Goal: Register for event/course

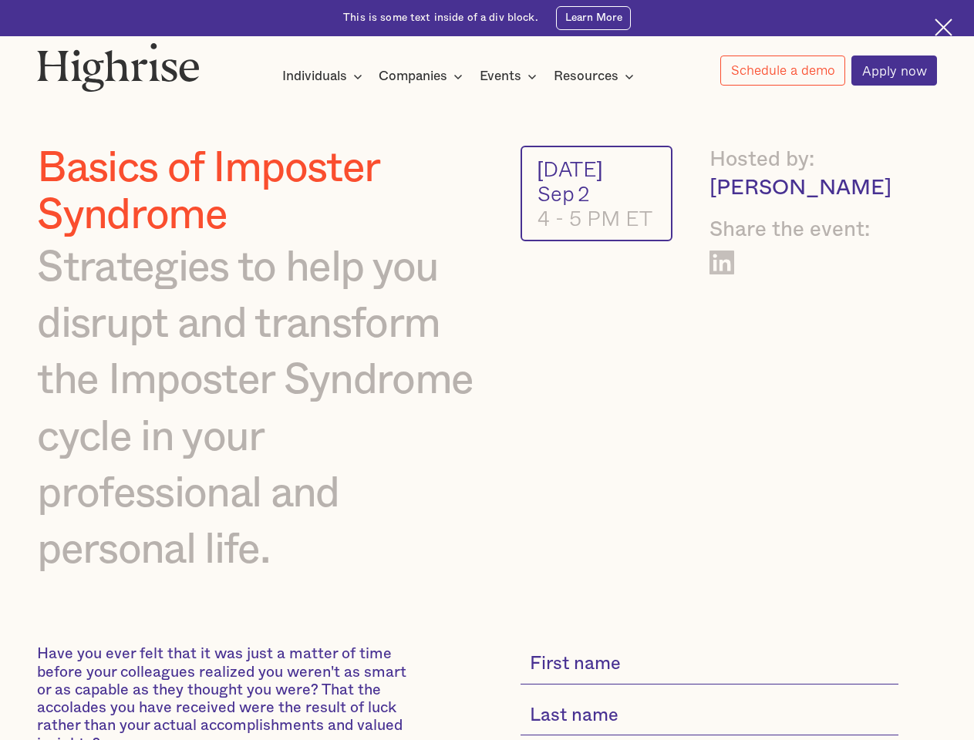
click at [119, 63] on img at bounding box center [118, 66] width 163 height 49
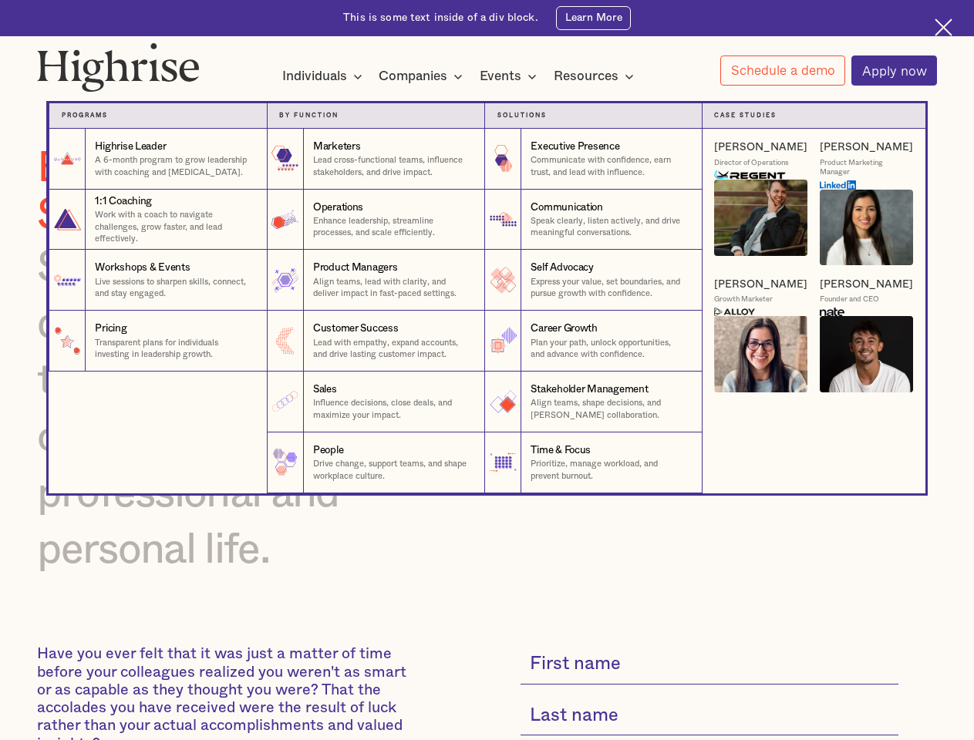
click at [322, 77] on div "Individuals" at bounding box center [314, 76] width 65 height 18
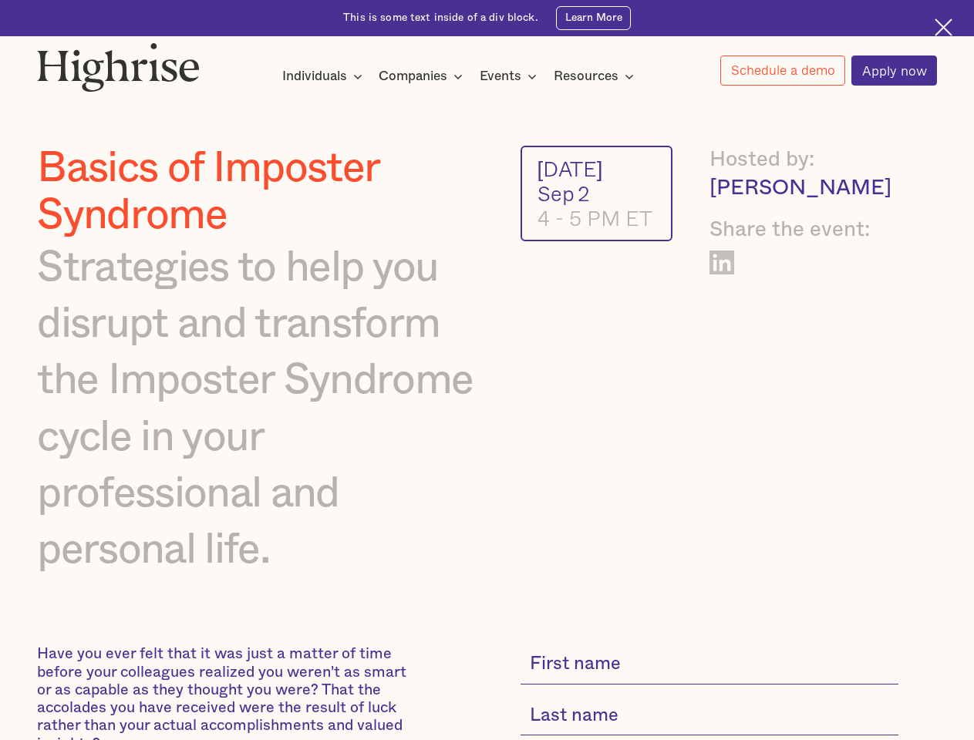
click at [423, 77] on div "Companies" at bounding box center [412, 76] width 69 height 18
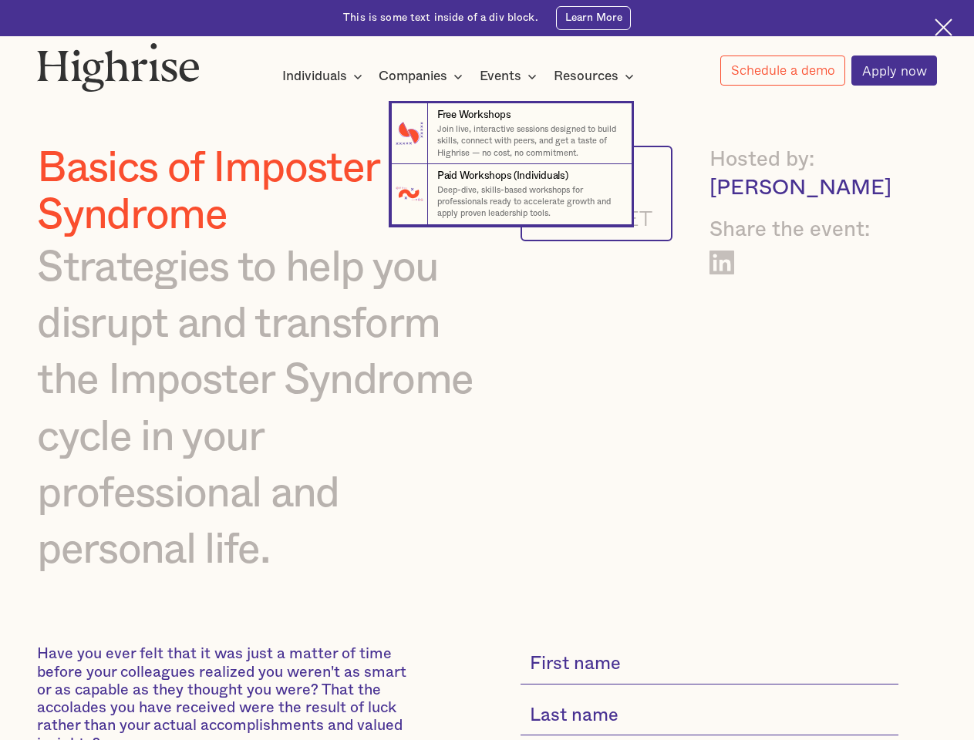
click at [512, 77] on div "Events" at bounding box center [500, 76] width 42 height 18
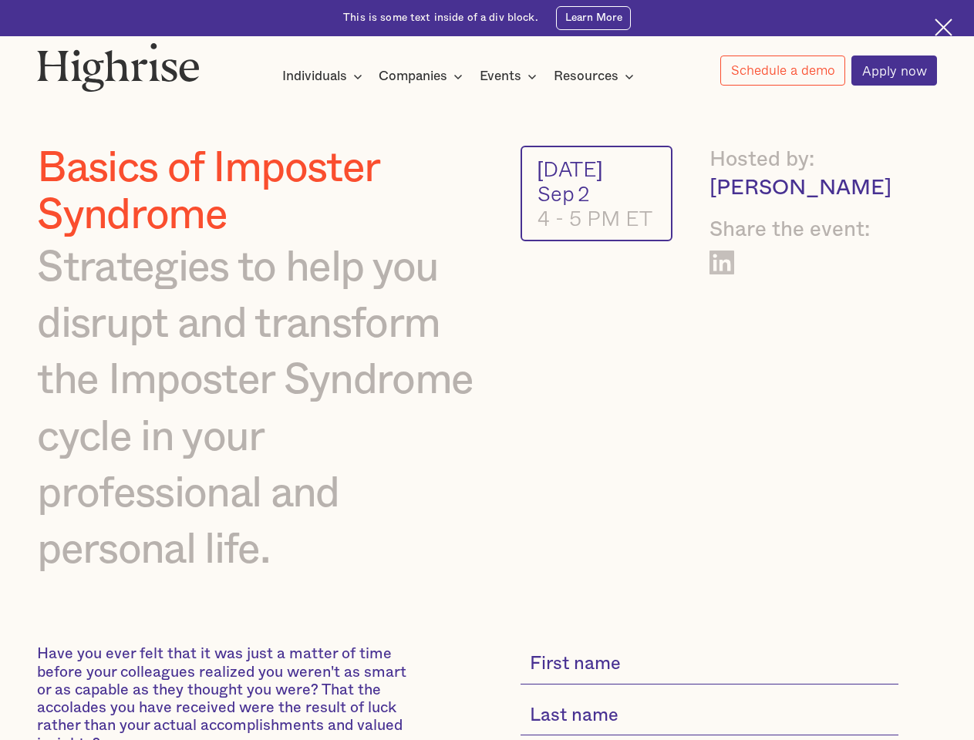
click at [598, 77] on div "Resources" at bounding box center [585, 76] width 65 height 18
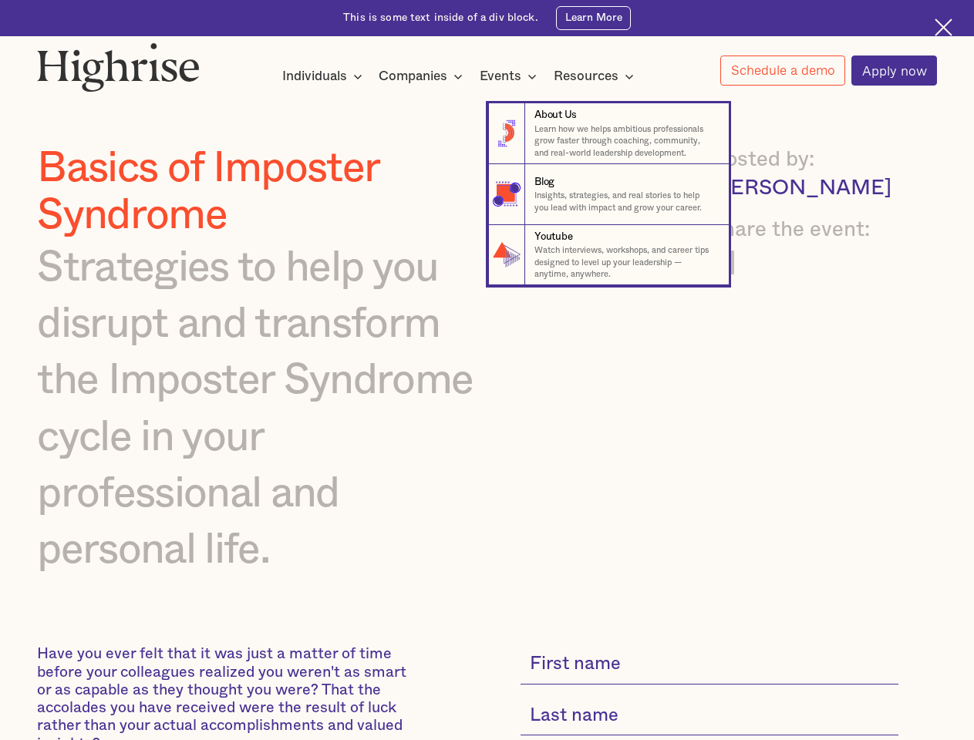
click at [782, 71] on link "Schedule a demo" at bounding box center [782, 70] width 125 height 30
